Goal: Task Accomplishment & Management: Manage account settings

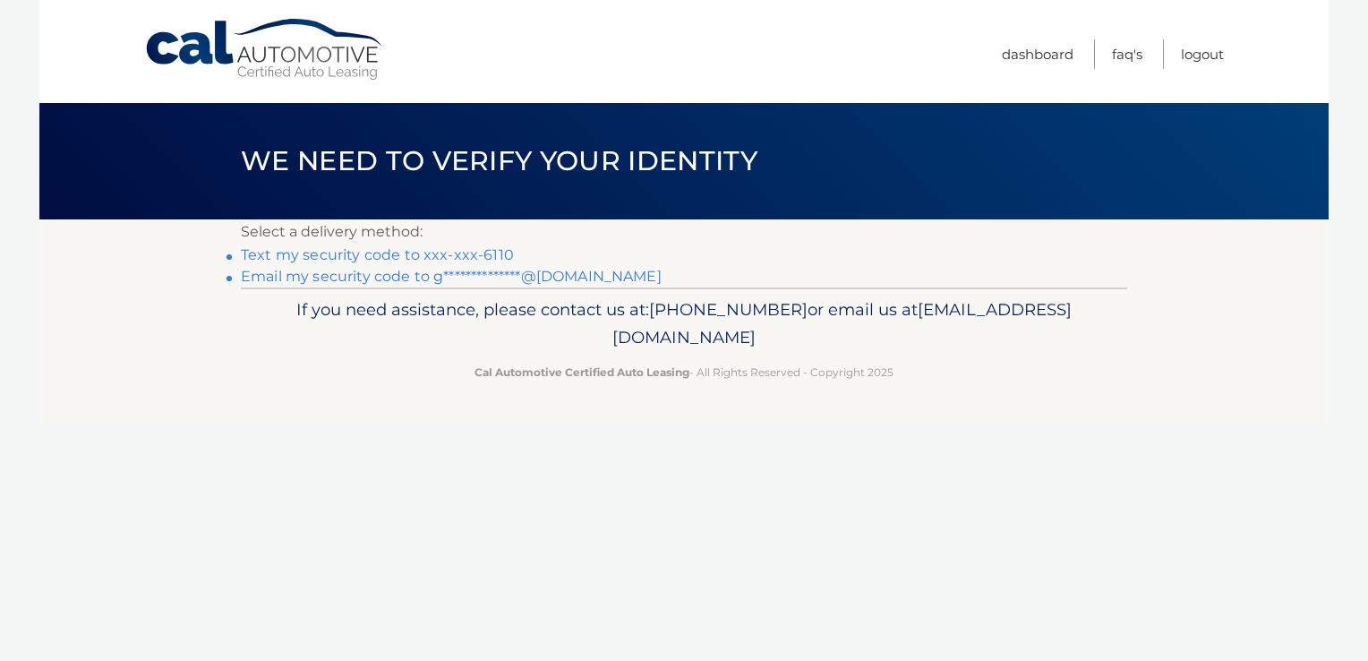
click at [409, 254] on link "Text my security code to xxx-xxx-6110" at bounding box center [377, 254] width 273 height 17
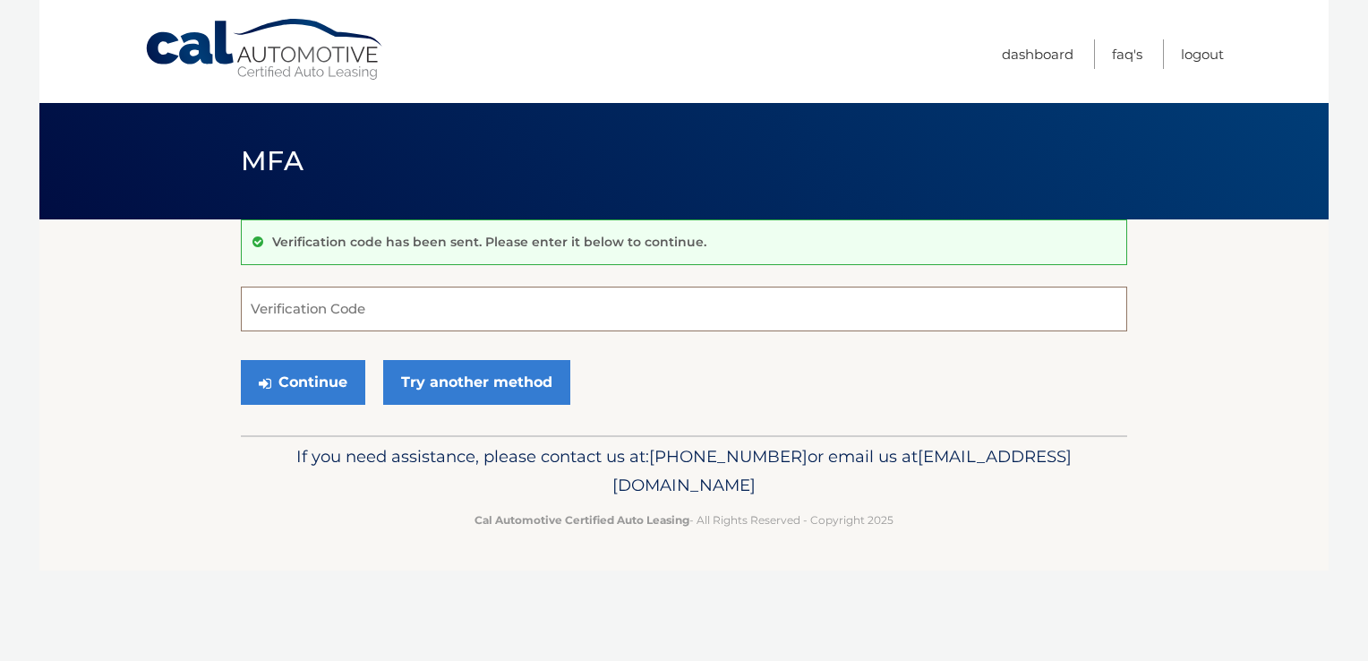
click at [363, 304] on input "Verification Code" at bounding box center [684, 308] width 886 height 45
type input "473271"
click at [321, 385] on button "Continue" at bounding box center [303, 382] width 124 height 45
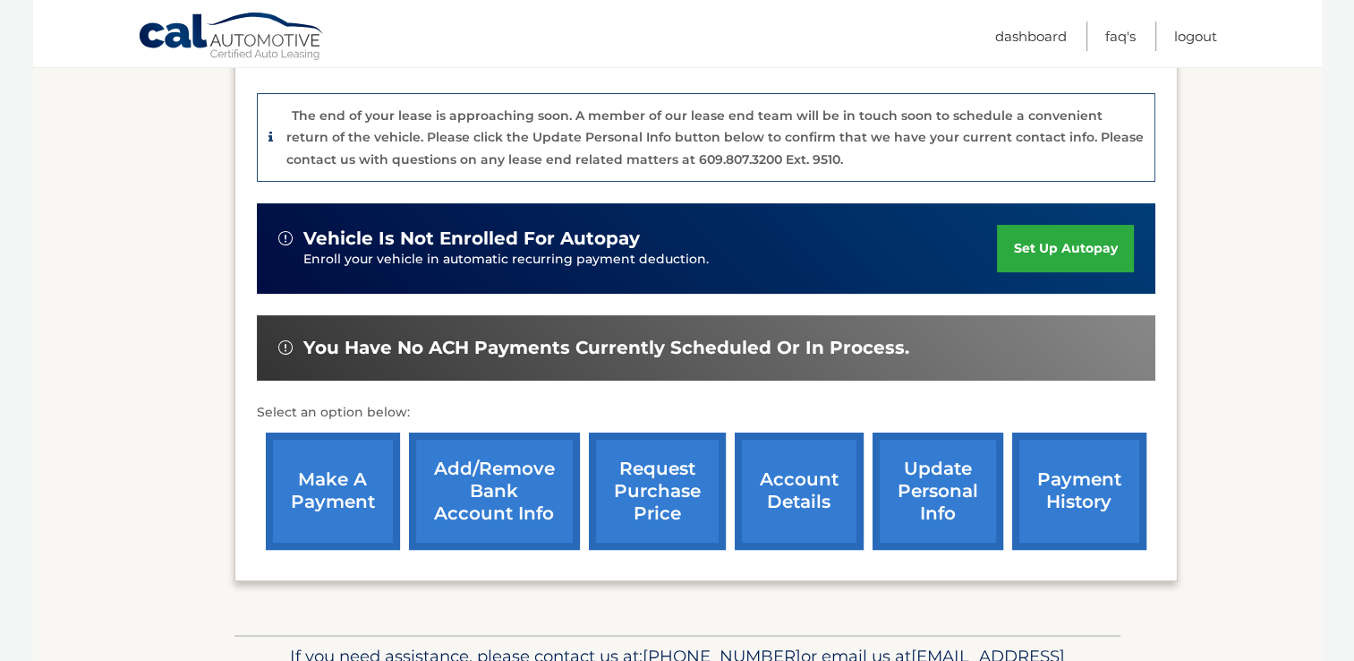
scroll to position [426, 0]
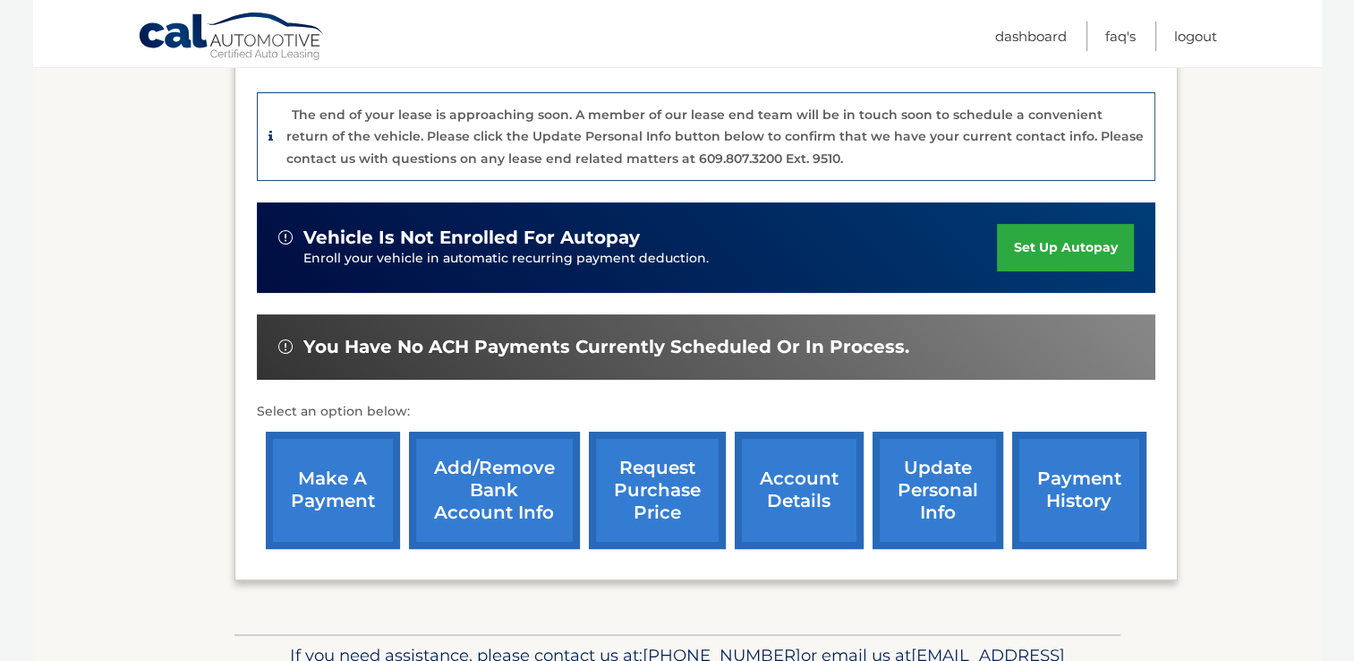
click at [802, 479] on link "account details" at bounding box center [799, 489] width 129 height 117
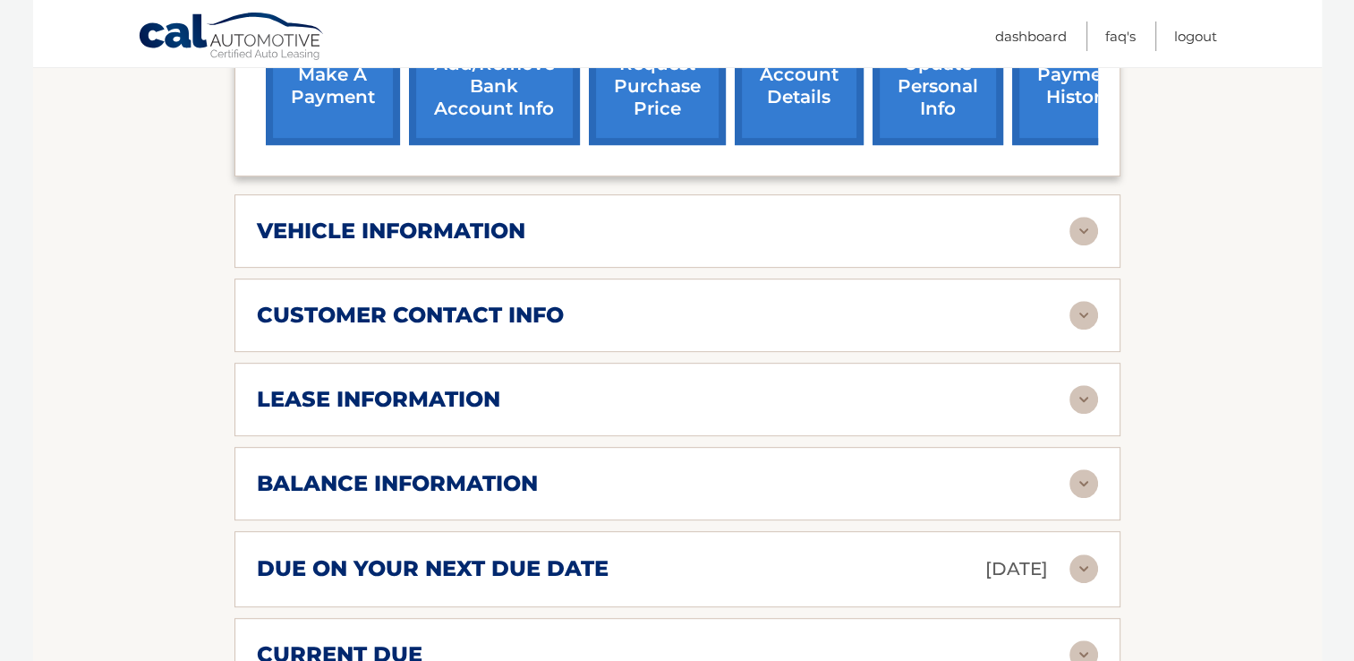
scroll to position [769, 0]
click at [1082, 384] on img at bounding box center [1084, 398] width 29 height 29
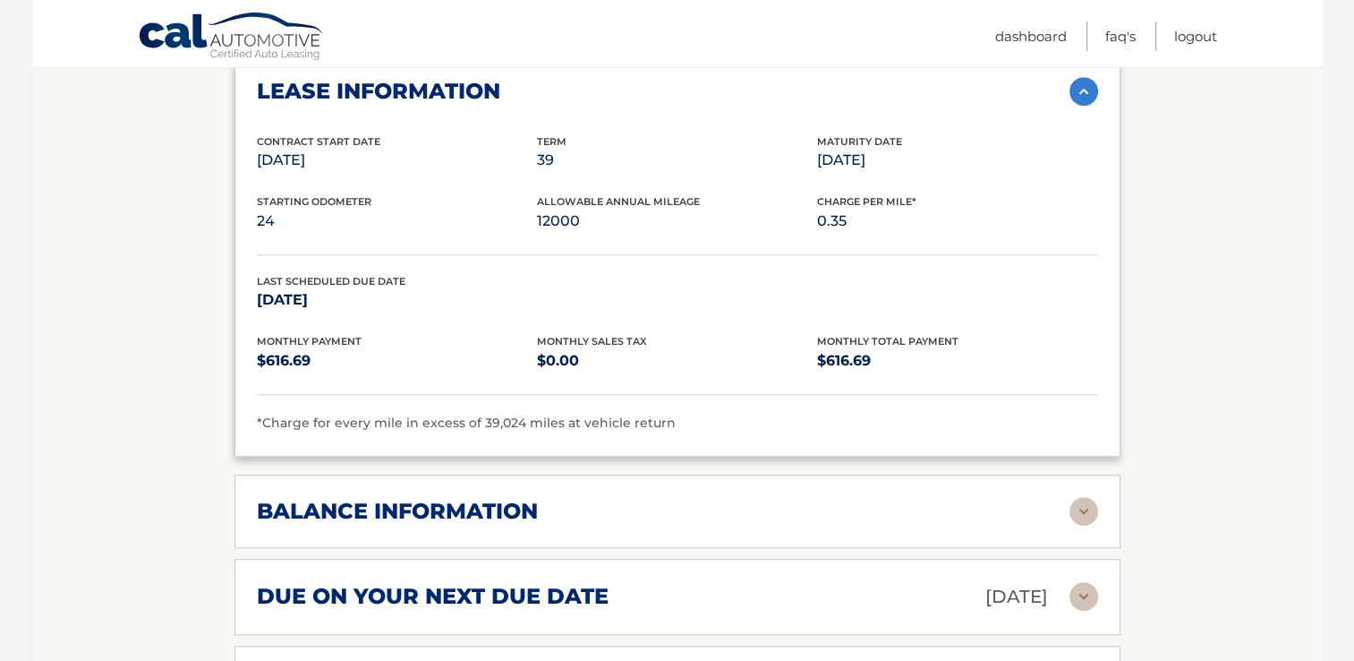
scroll to position [1080, 0]
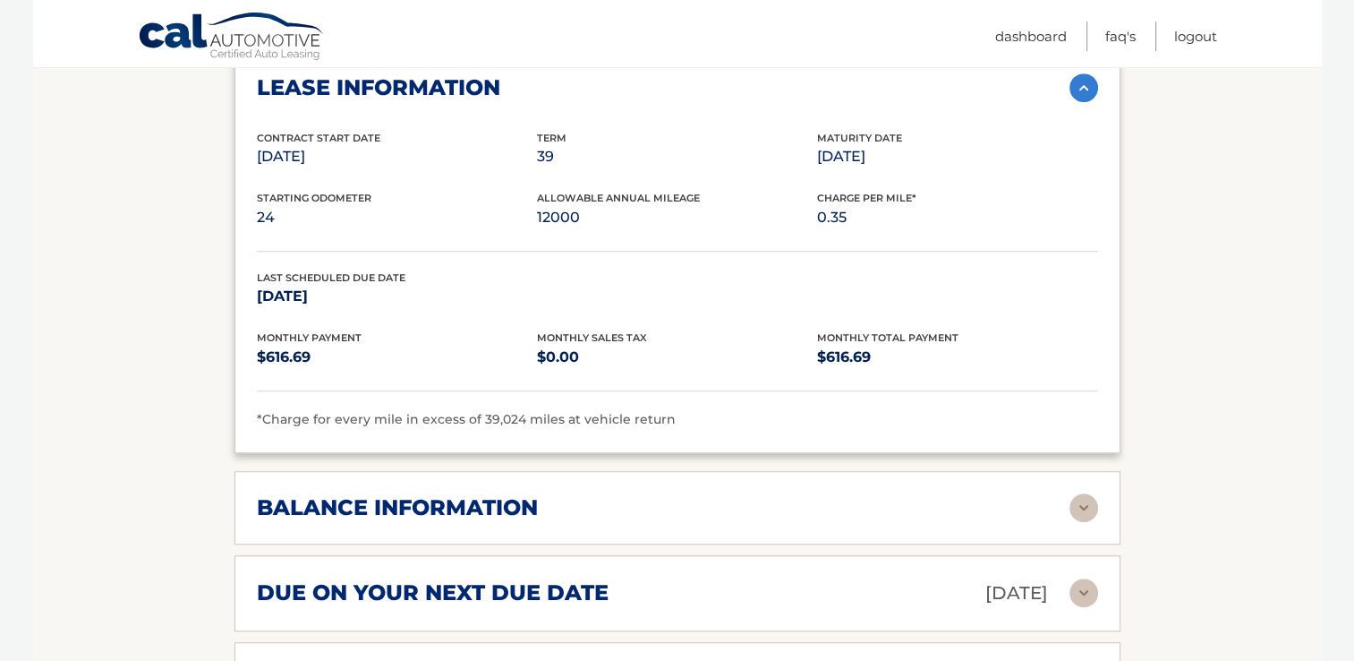
click at [1080, 493] on img at bounding box center [1084, 507] width 29 height 29
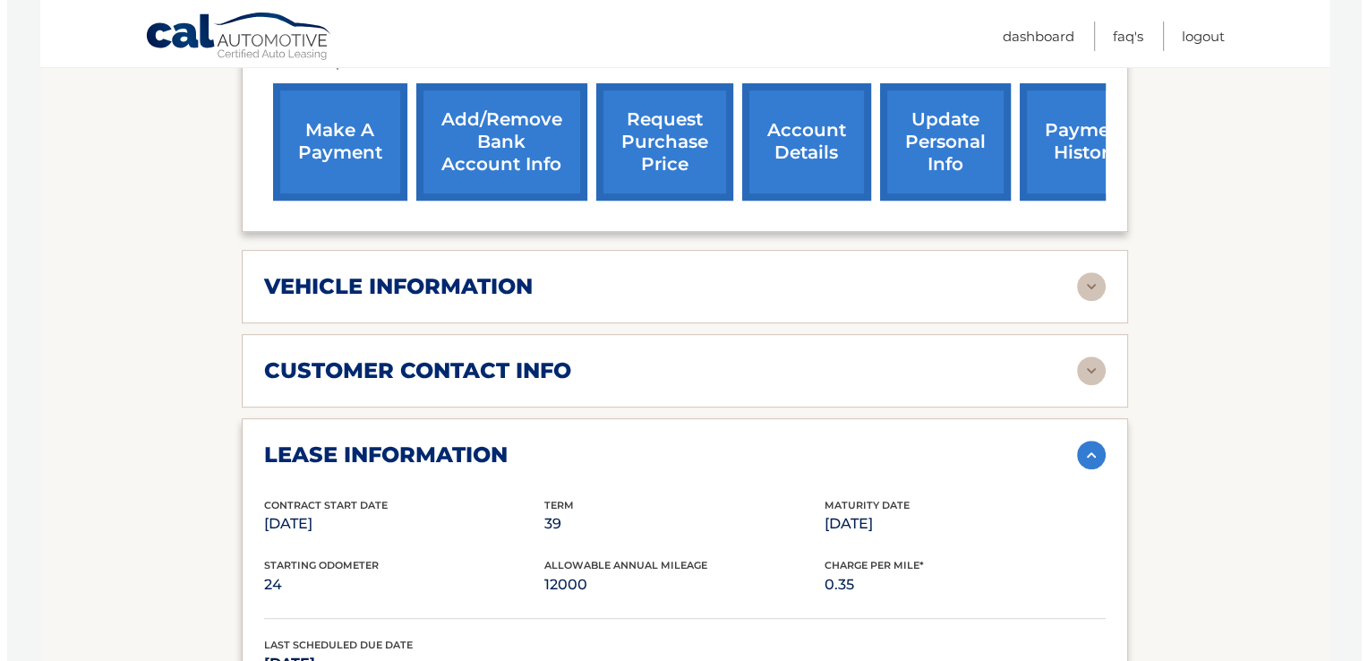
scroll to position [712, 0]
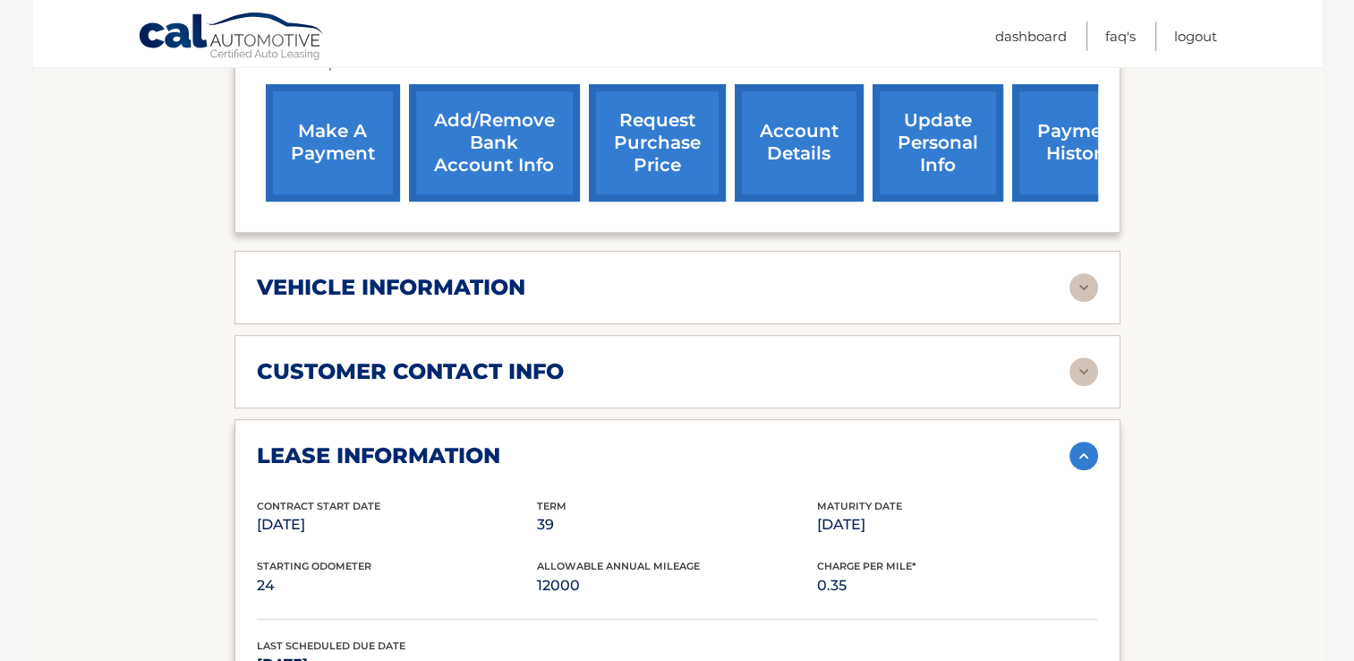
click at [645, 113] on link "request purchase price" at bounding box center [657, 142] width 137 height 117
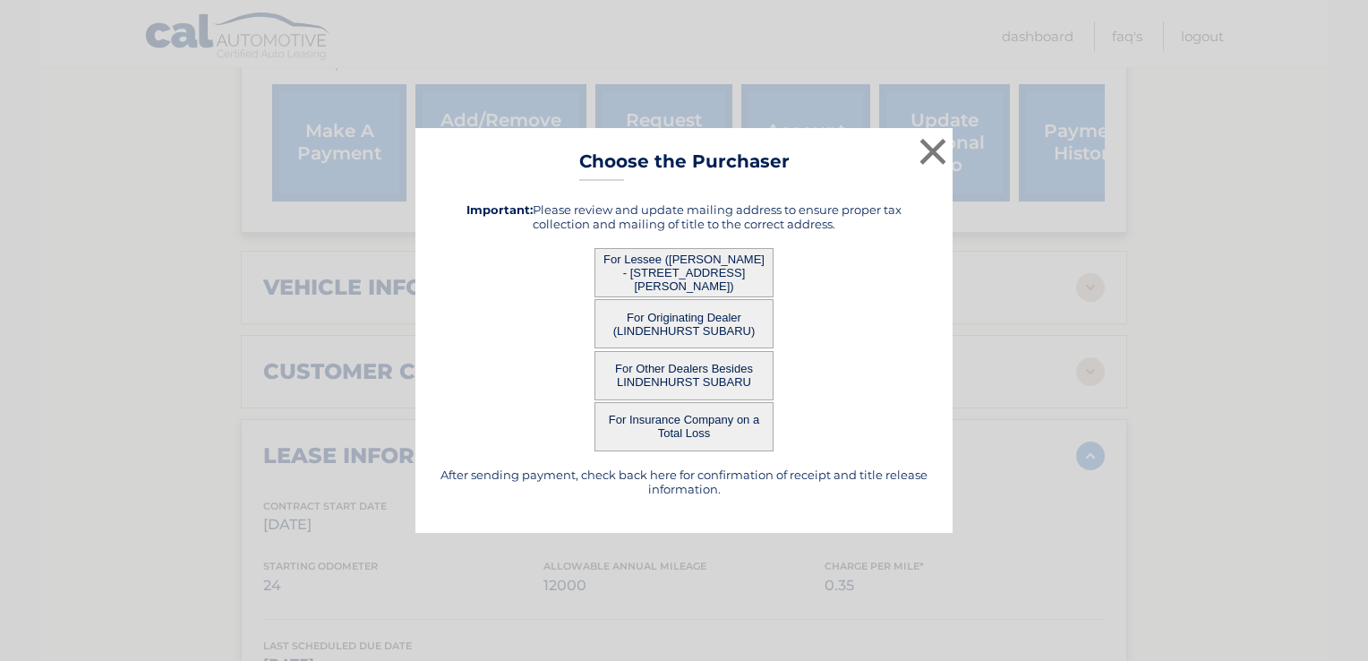
click at [713, 266] on button "For Lessee ([PERSON_NAME] - [STREET_ADDRESS][PERSON_NAME])" at bounding box center [683, 272] width 179 height 49
click at [703, 275] on button "For Lessee ([PERSON_NAME] - [STREET_ADDRESS][PERSON_NAME])" at bounding box center [683, 272] width 179 height 49
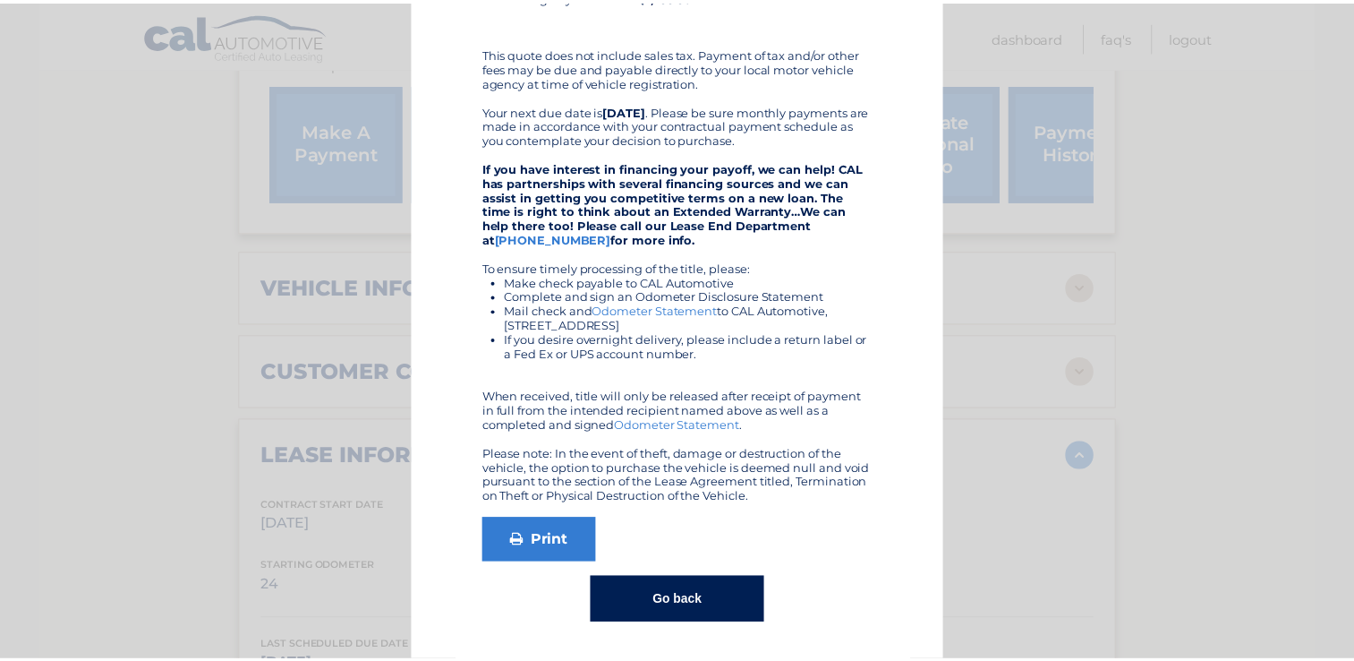
scroll to position [0, 0]
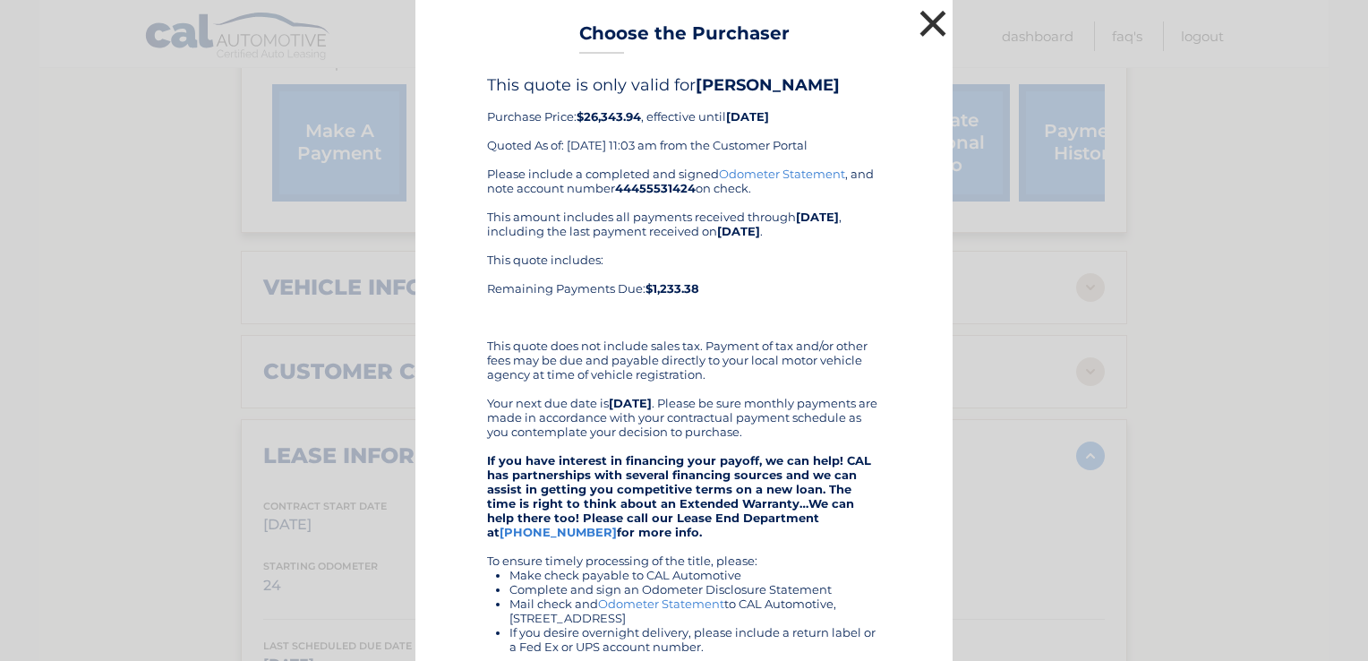
click at [926, 29] on button "×" at bounding box center [933, 23] width 36 height 36
